Goal: Contribute content: Add original content to the website for others to see

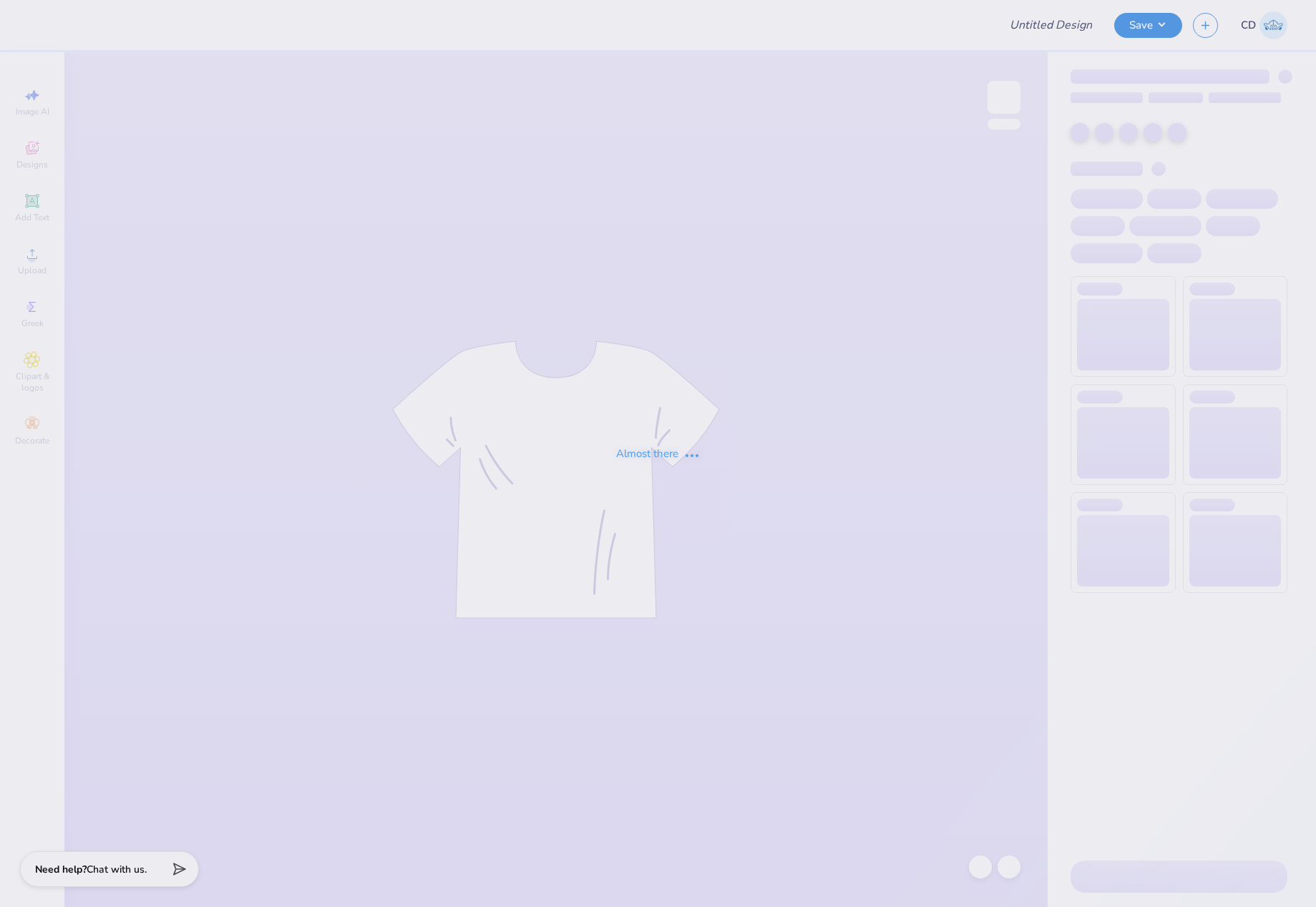
type input "SLS Homecoming Shirts"
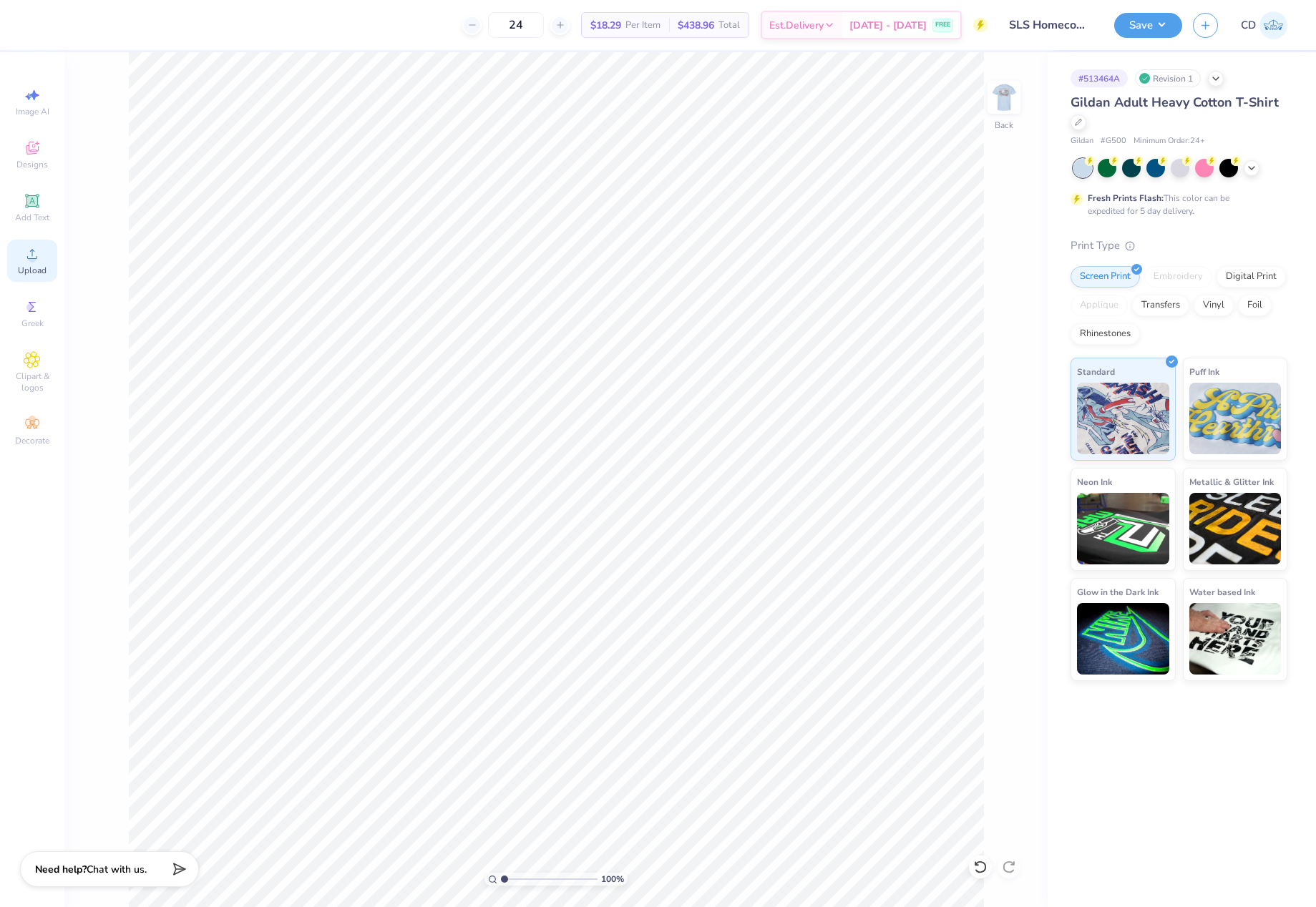
click at [31, 261] on circle at bounding box center [32, 259] width 8 height 8
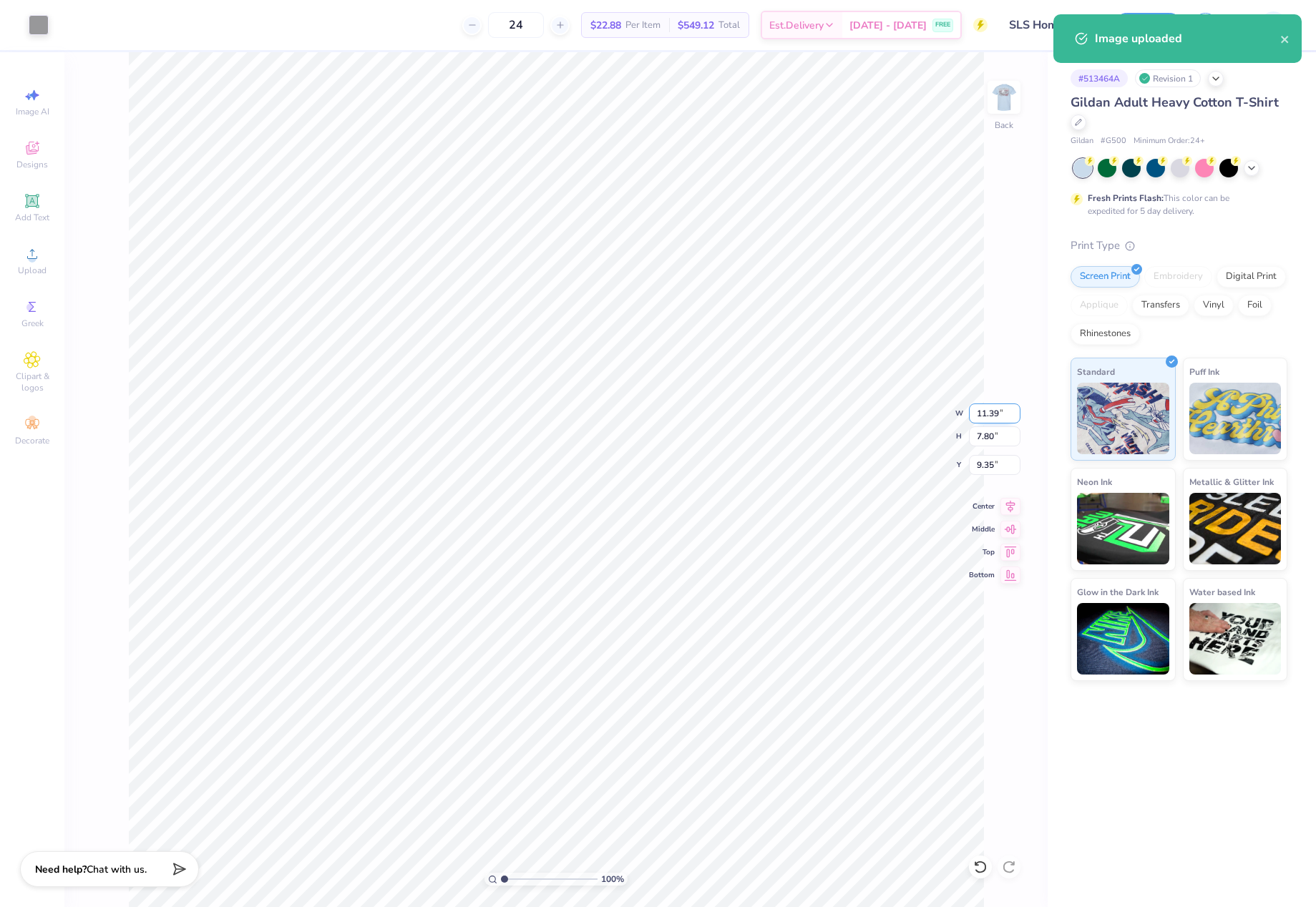
drag, startPoint x: 975, startPoint y: 415, endPoint x: 1006, endPoint y: 419, distance: 31.3
click at [1006, 419] on input "11.39" at bounding box center [994, 413] width 51 height 20
type input "3.50"
type input "2.40"
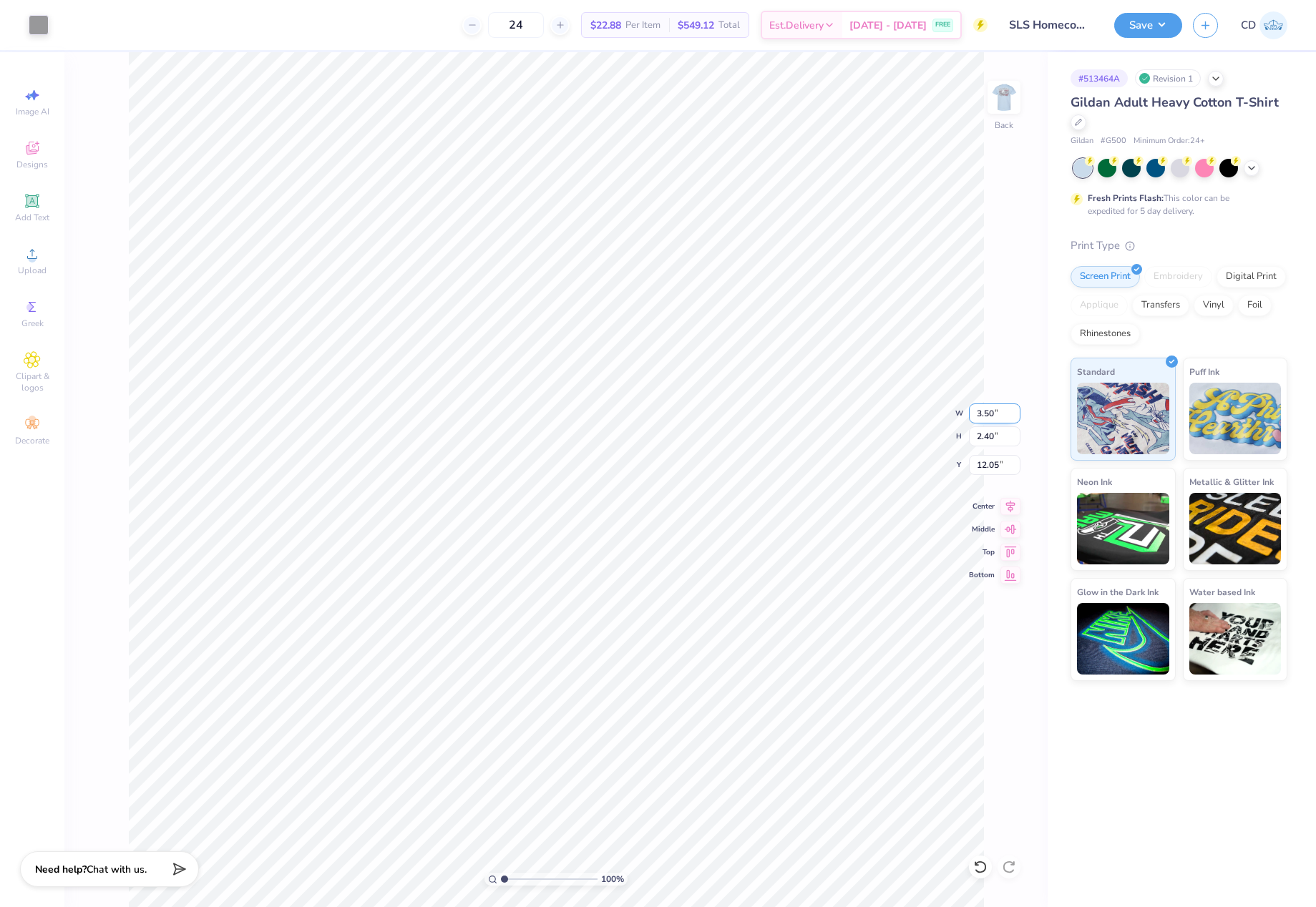
type input "3.00"
click at [1013, 111] on img at bounding box center [1003, 97] width 58 height 58
click at [34, 266] on span "Upload" at bounding box center [32, 270] width 28 height 11
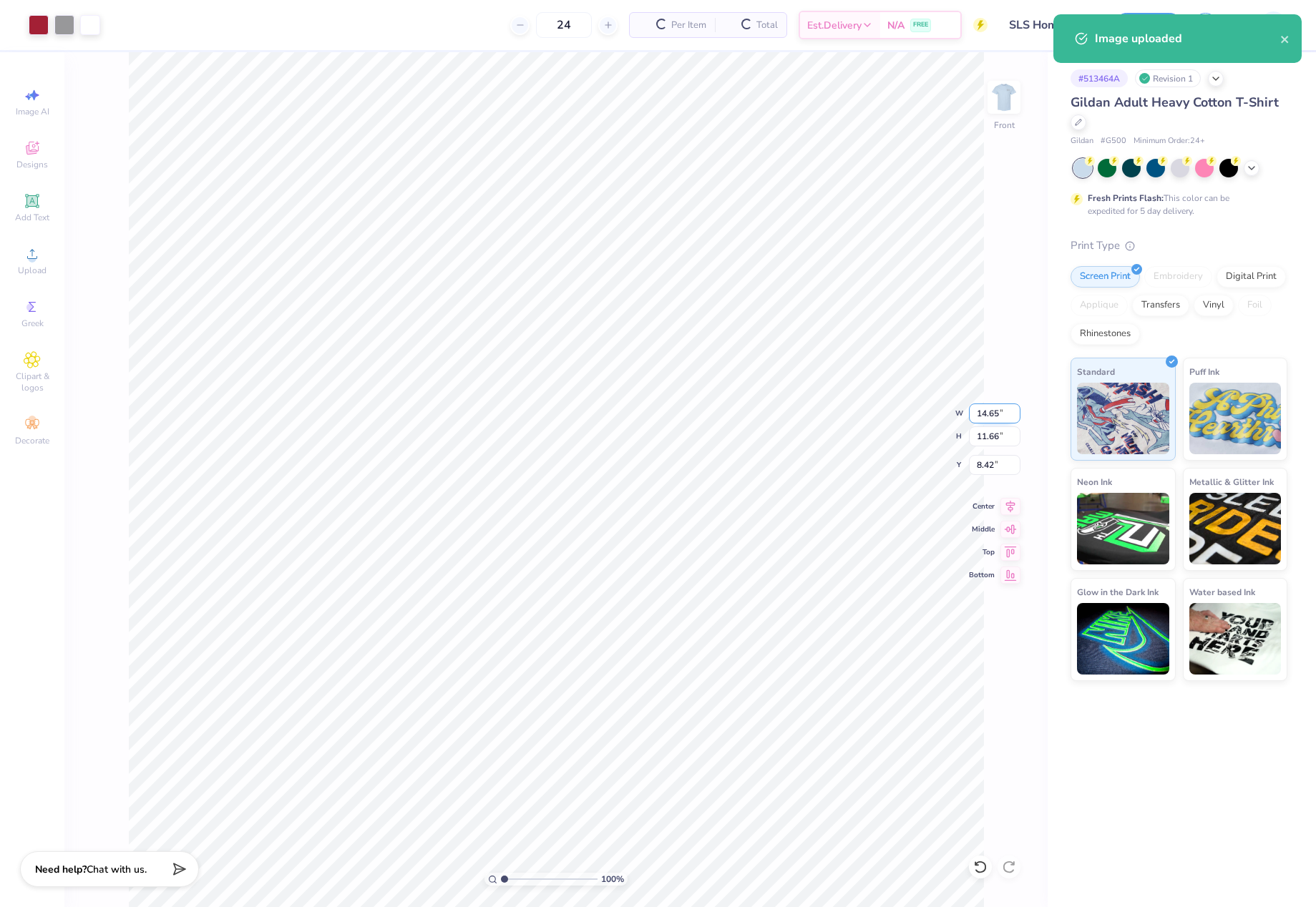
drag, startPoint x: 974, startPoint y: 409, endPoint x: 1004, endPoint y: 411, distance: 30.1
click at [1004, 411] on input "14.65" at bounding box center [994, 413] width 51 height 20
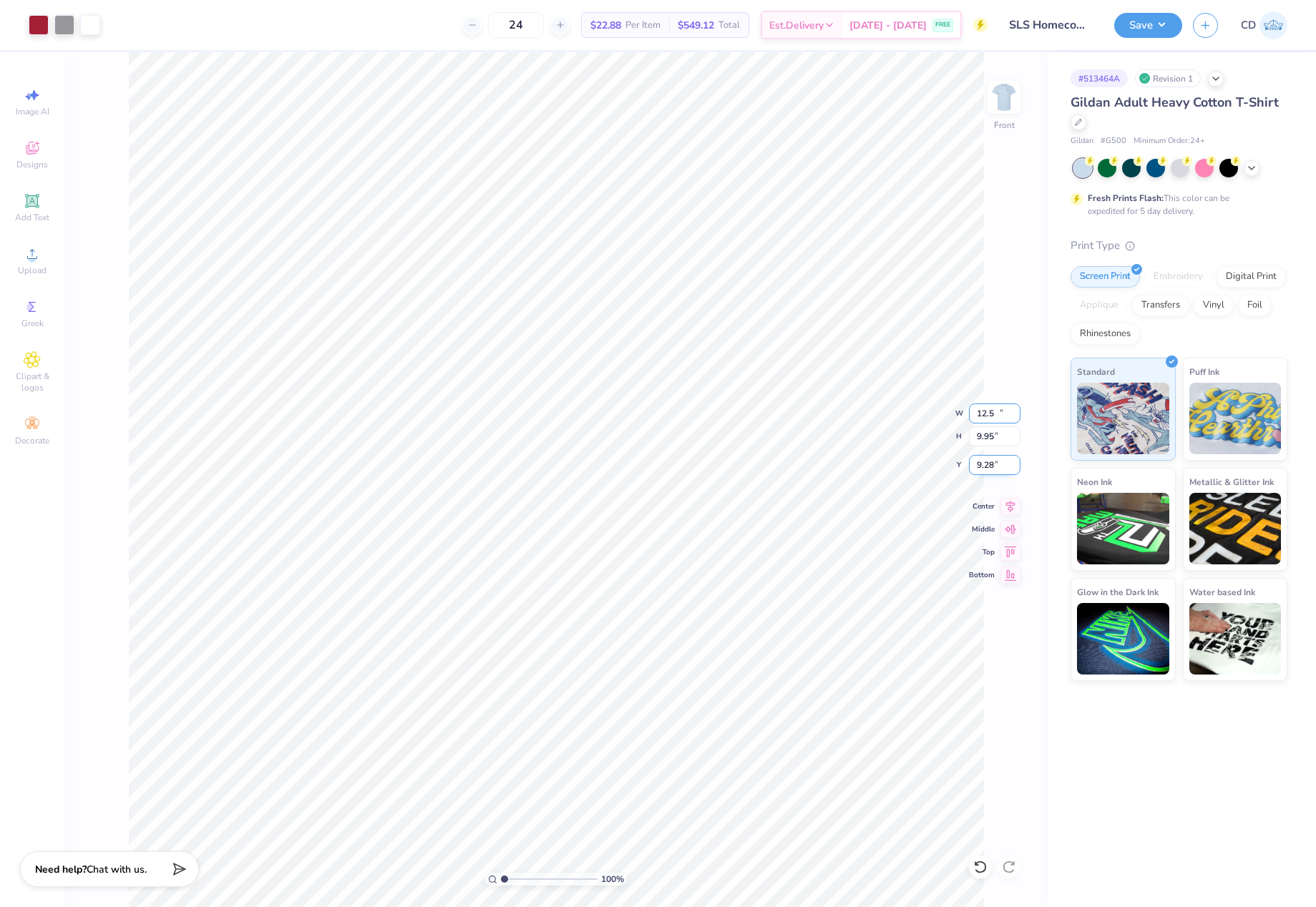
type input "12.50"
type input "9.95"
drag, startPoint x: 973, startPoint y: 466, endPoint x: 1004, endPoint y: 467, distance: 31.0
click at [1004, 467] on input "9.28" at bounding box center [994, 464] width 51 height 20
type input "3.00"
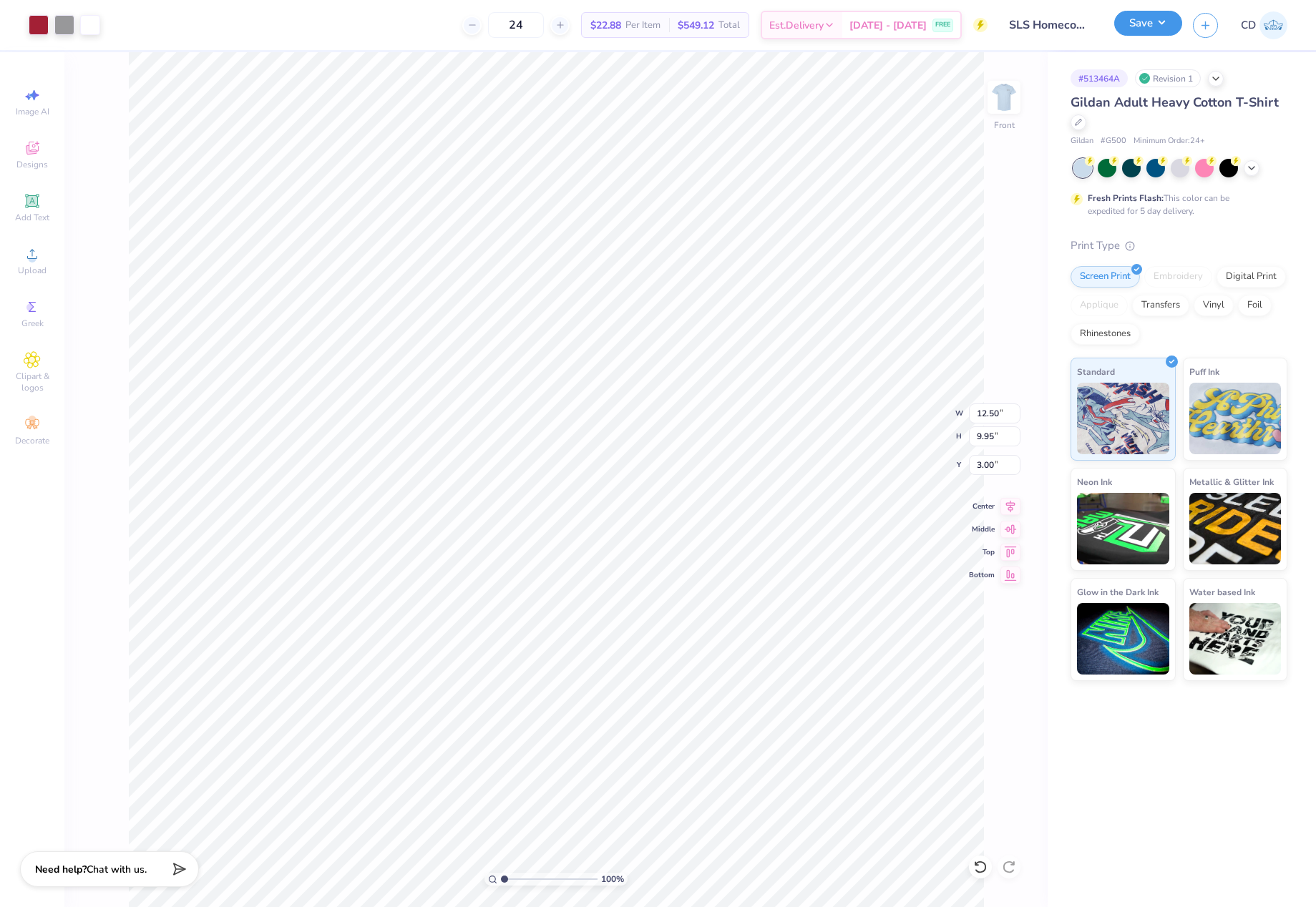
click at [1141, 30] on button "Save" at bounding box center [1148, 23] width 68 height 25
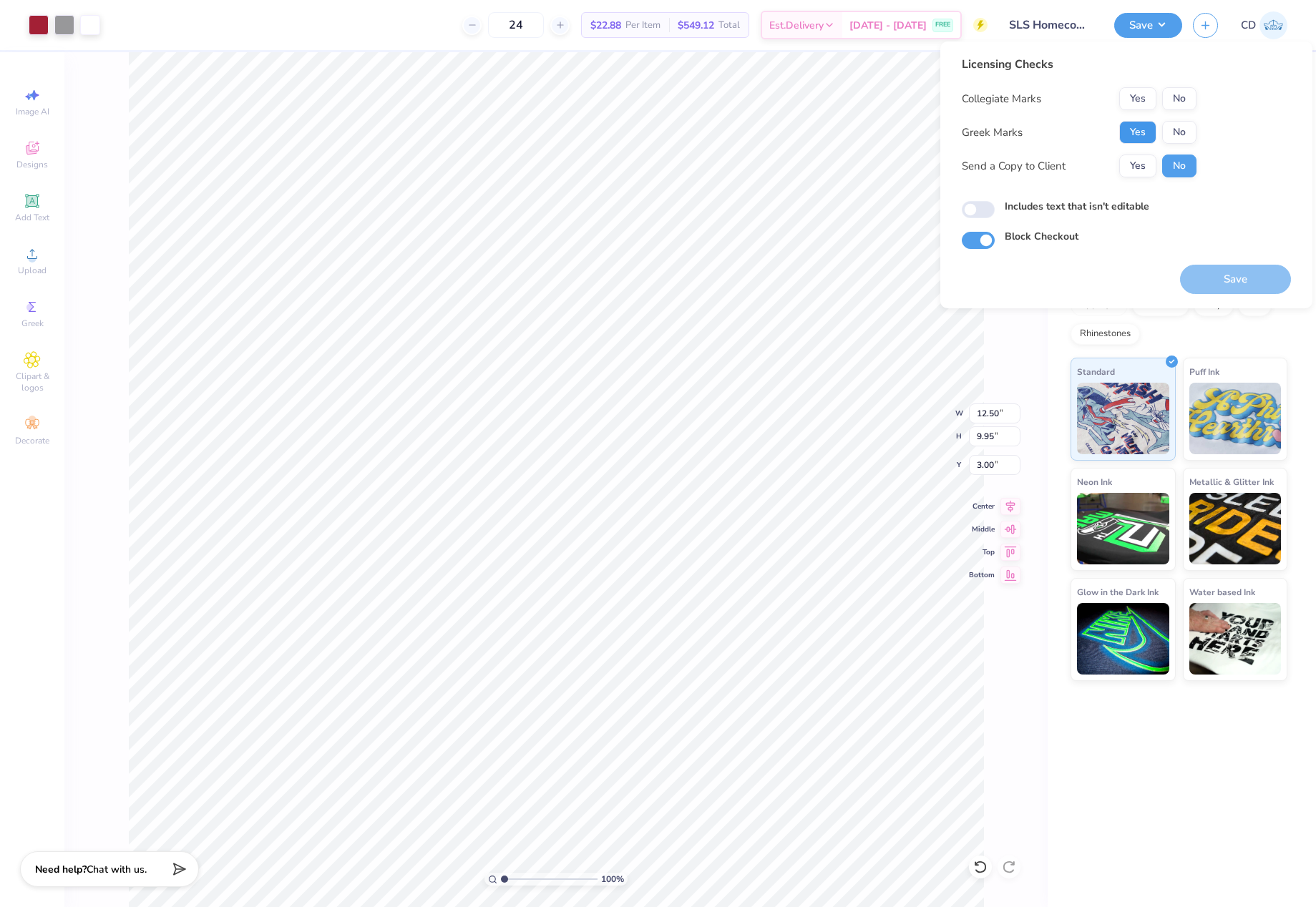
click at [1133, 126] on button "Yes" at bounding box center [1137, 132] width 37 height 23
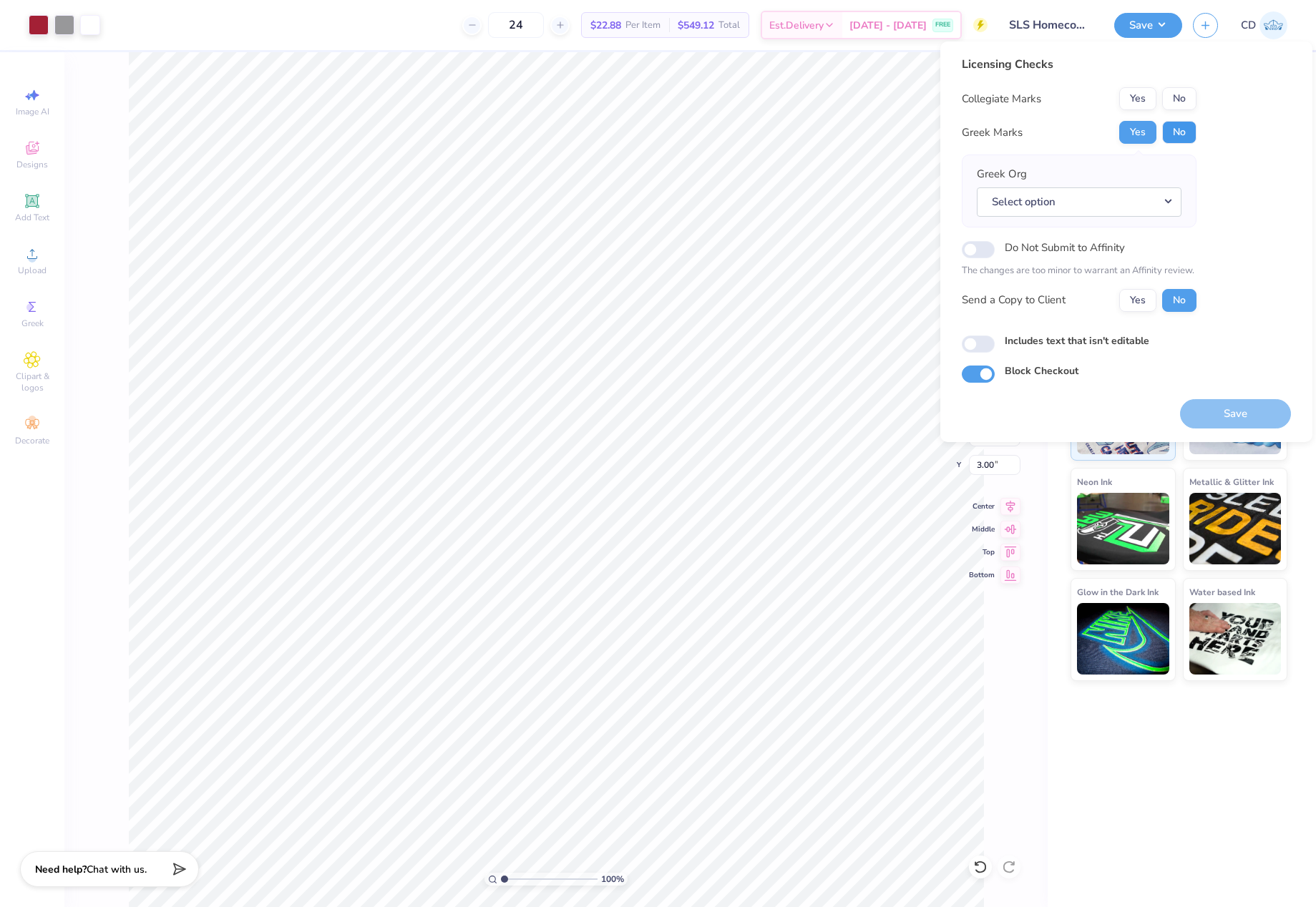
click at [1176, 124] on button "No" at bounding box center [1179, 132] width 34 height 23
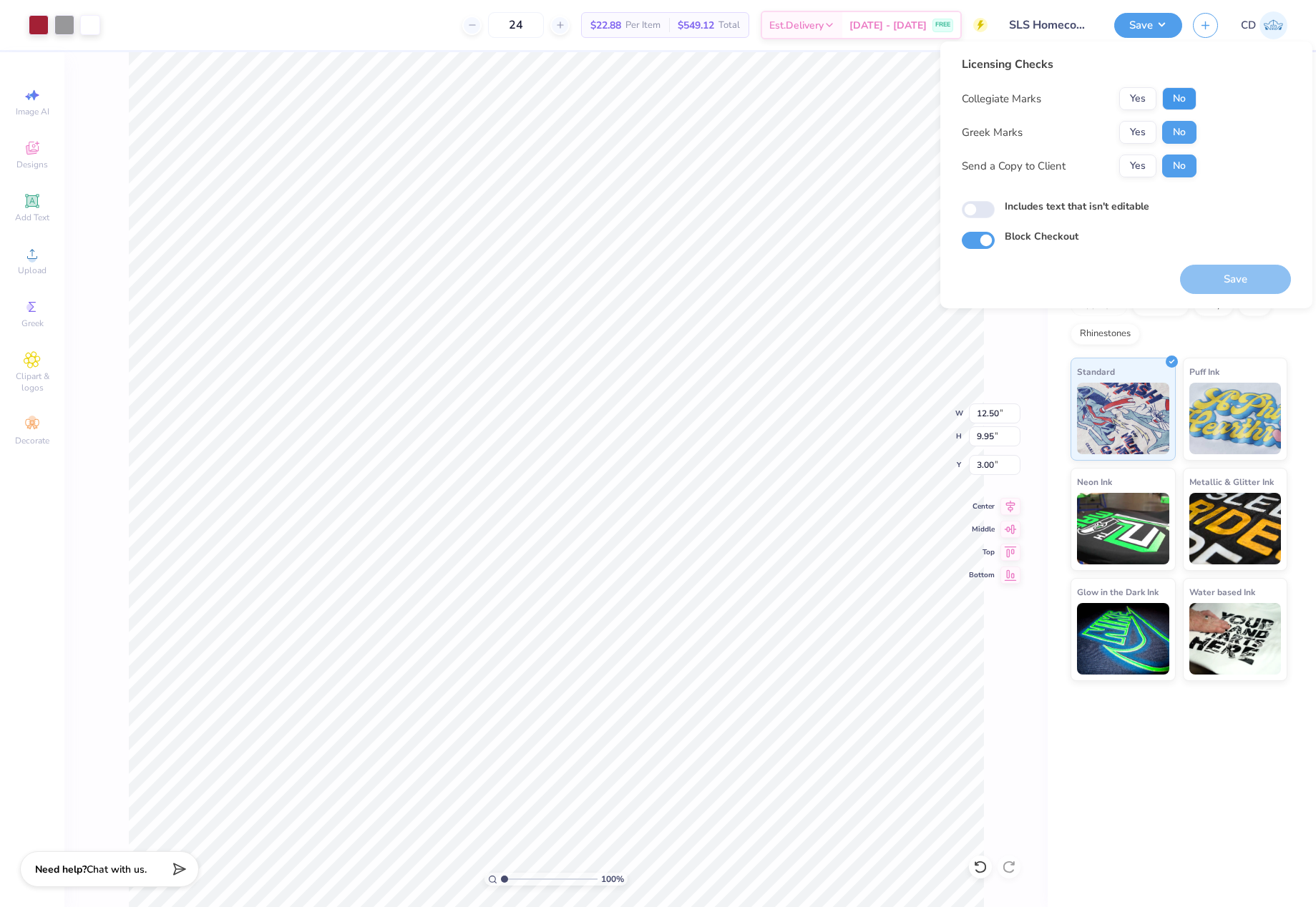
click at [1177, 99] on button "No" at bounding box center [1179, 99] width 34 height 23
click at [973, 204] on input "Includes text that isn't editable" at bounding box center [977, 209] width 33 height 17
checkbox input "true"
click at [1226, 266] on button "Save" at bounding box center [1235, 279] width 111 height 29
